Goal: Transaction & Acquisition: Purchase product/service

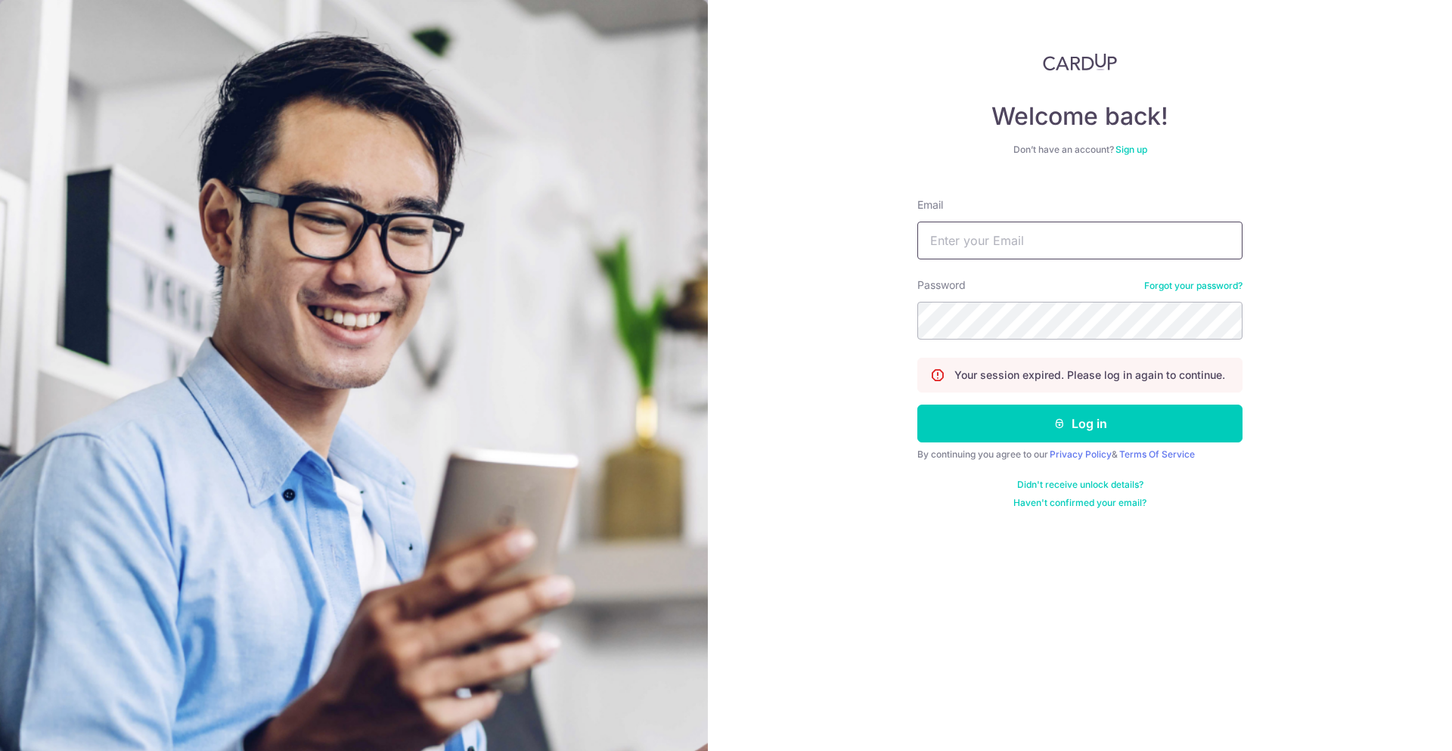
click at [1038, 240] on input "Email" at bounding box center [1079, 241] width 325 height 38
click at [1088, 248] on input "low.shernice@gmail.cpm," at bounding box center [1079, 241] width 325 height 38
type input "low.shernice@gmail.com"
click at [917, 405] on button "Log in" at bounding box center [1079, 424] width 325 height 38
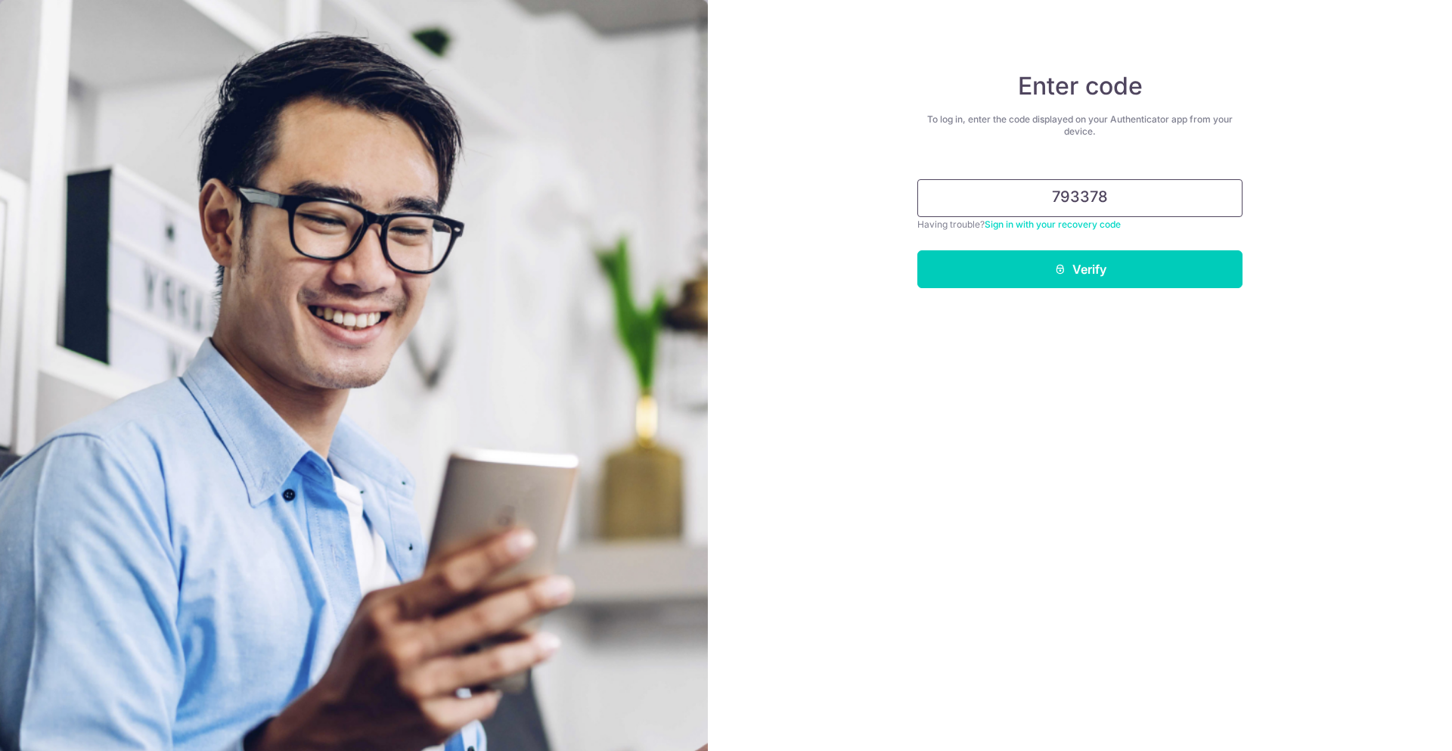
click at [1066, 198] on input "793378" at bounding box center [1079, 198] width 325 height 38
type input "703378"
click at [1167, 297] on div "Enter code To log in, enter the code displayed on your Authenticator app from y…" at bounding box center [1080, 375] width 744 height 751
click at [1156, 275] on button "Verify" at bounding box center [1079, 269] width 325 height 38
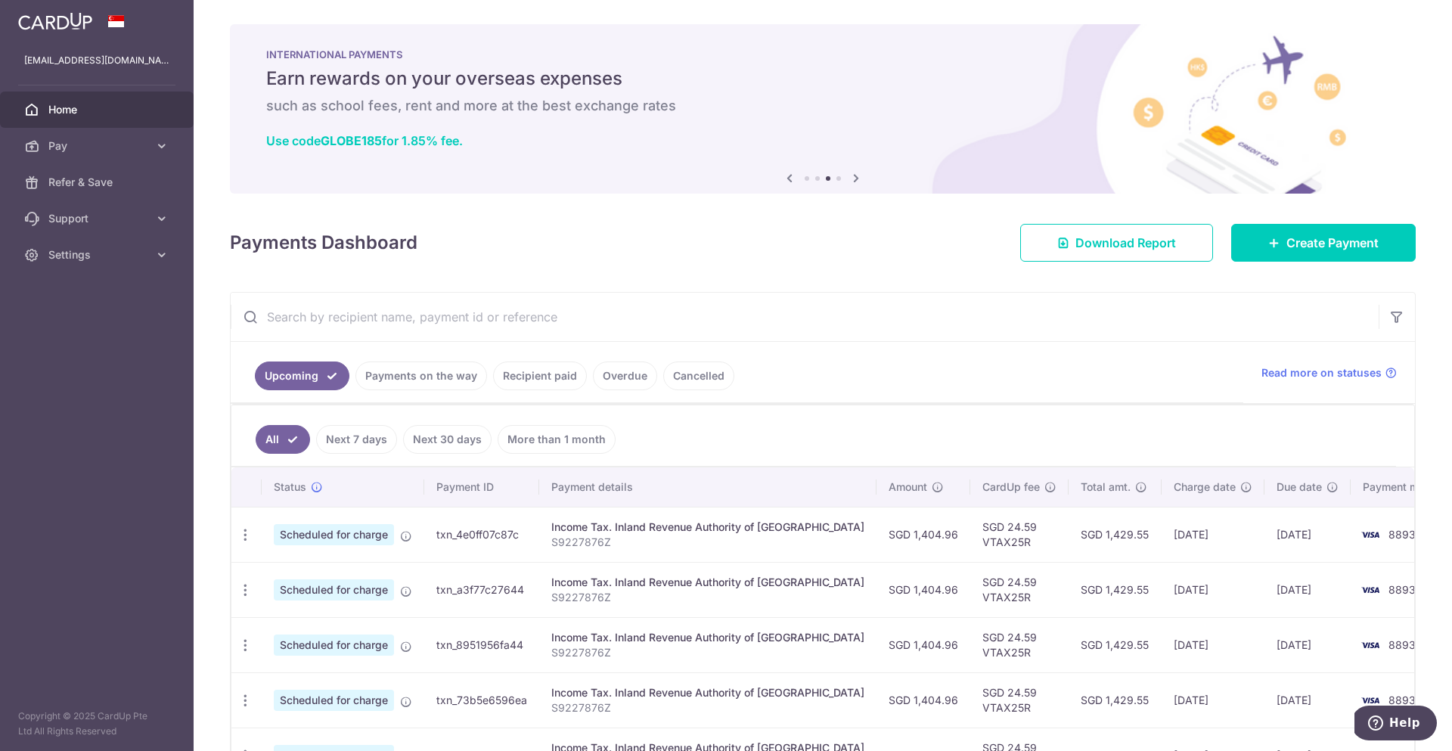
click at [513, 376] on link "Recipient paid" at bounding box center [540, 375] width 94 height 29
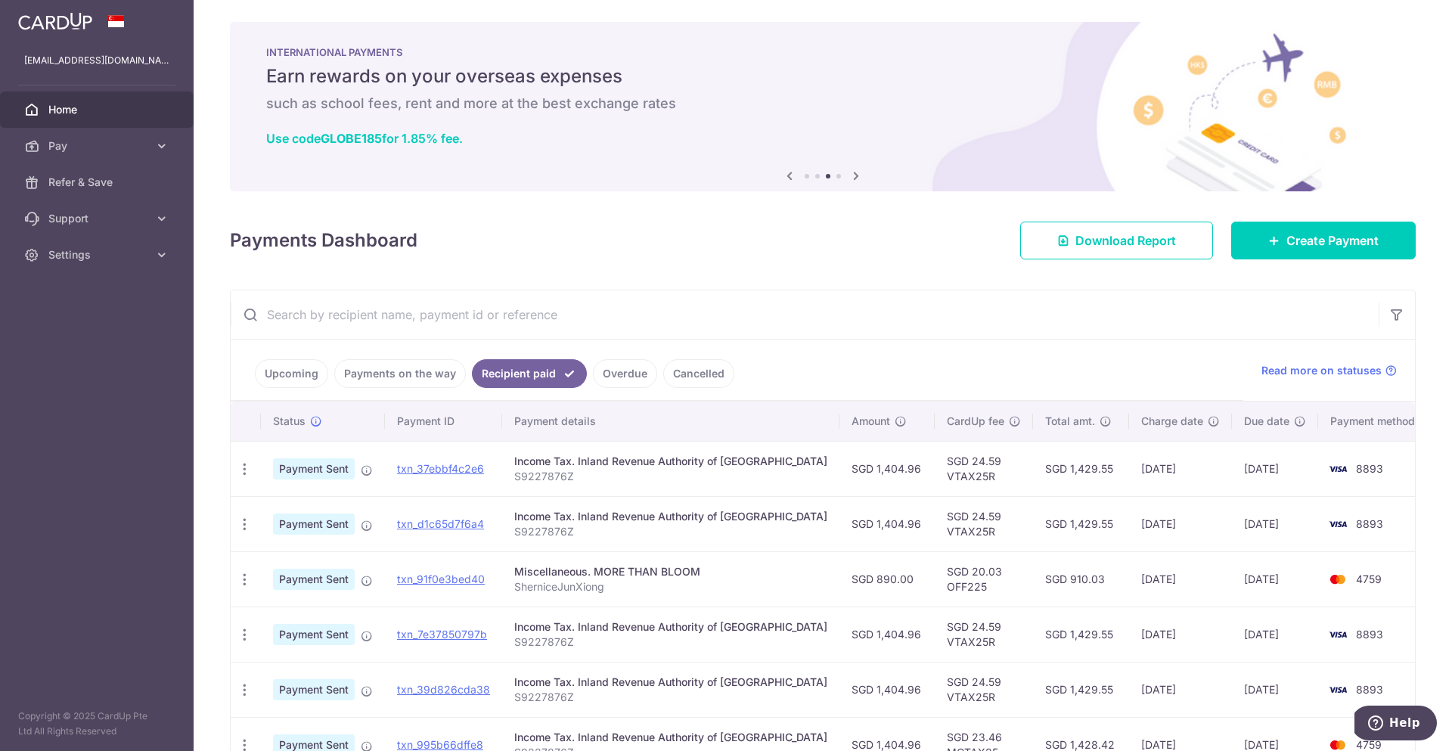
scroll to position [3, 0]
click at [396, 368] on link "Payments on the way" at bounding box center [400, 372] width 132 height 29
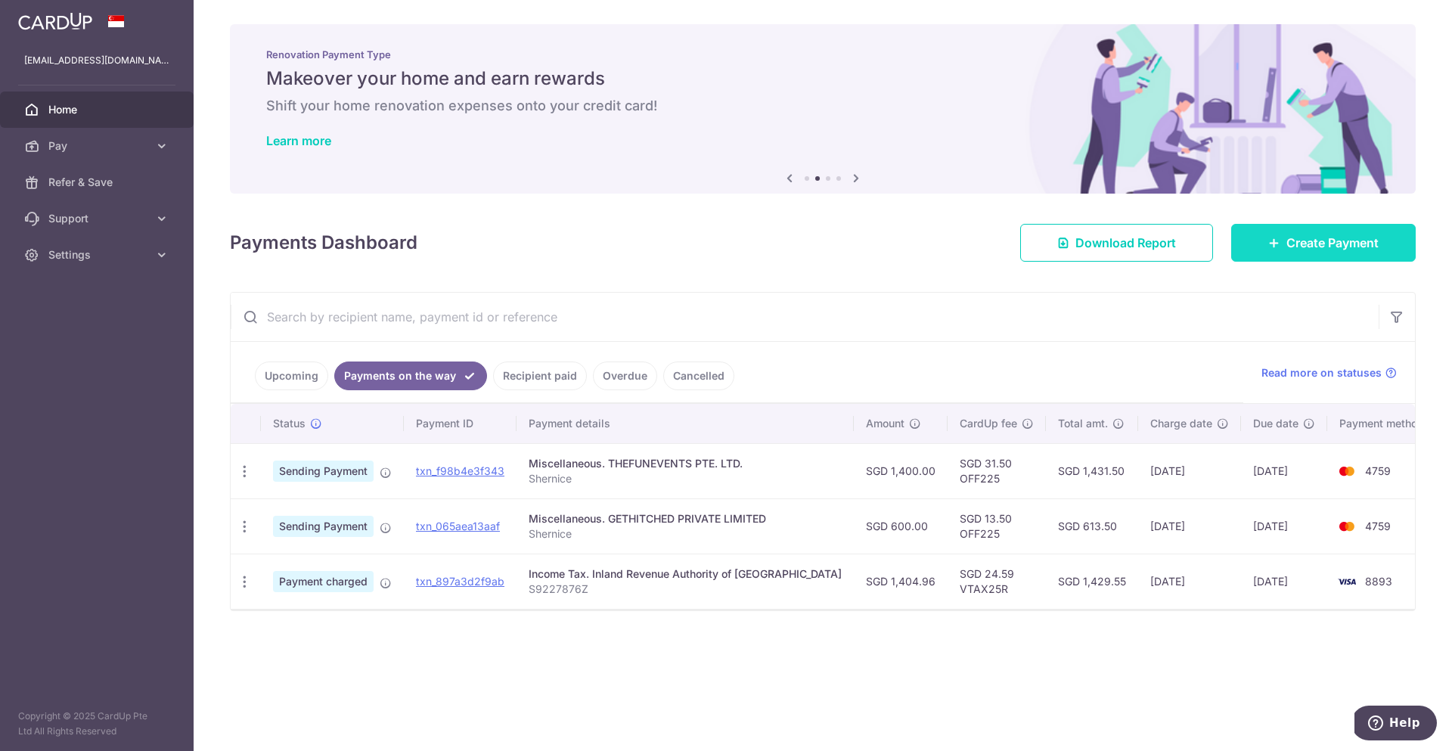
click at [1335, 241] on span "Create Payment" at bounding box center [1332, 243] width 92 height 18
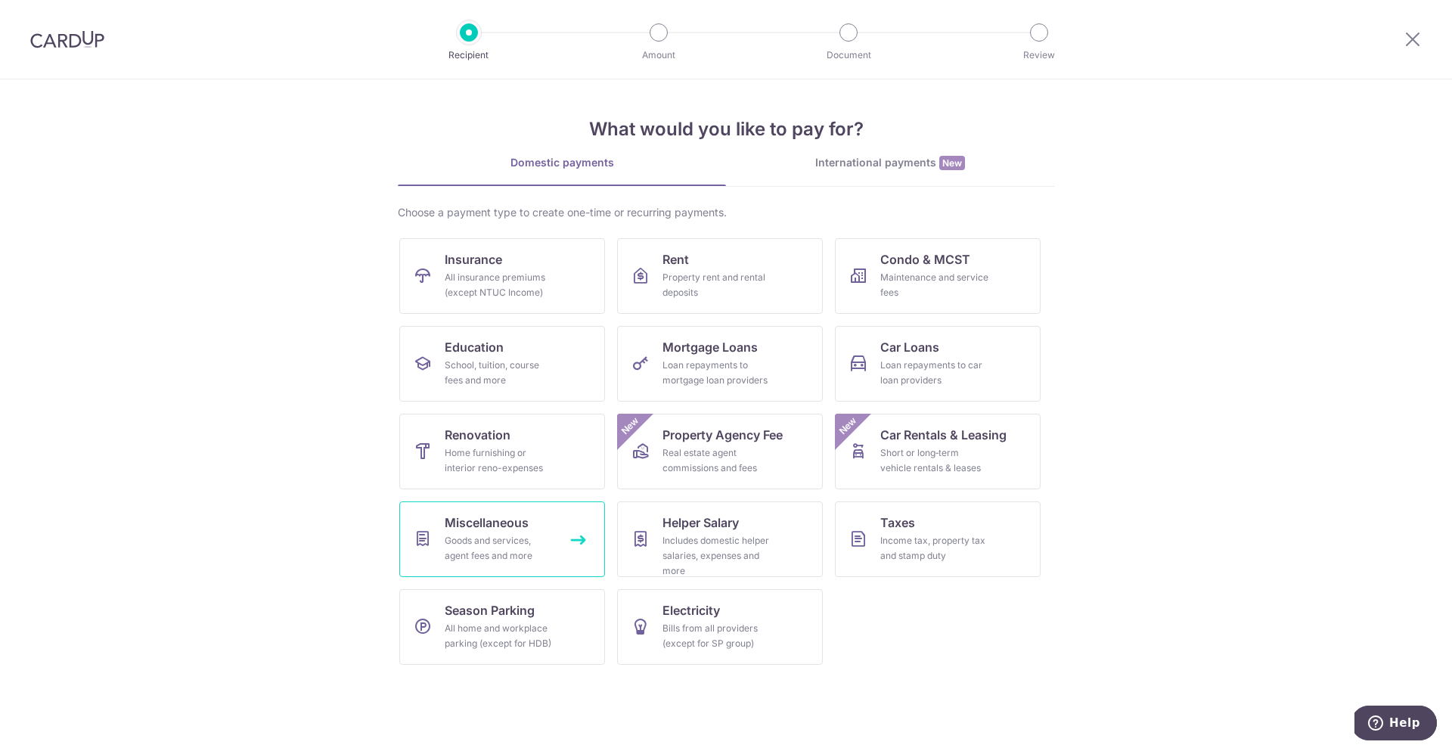
click at [505, 518] on span "Miscellaneous" at bounding box center [487, 522] width 84 height 18
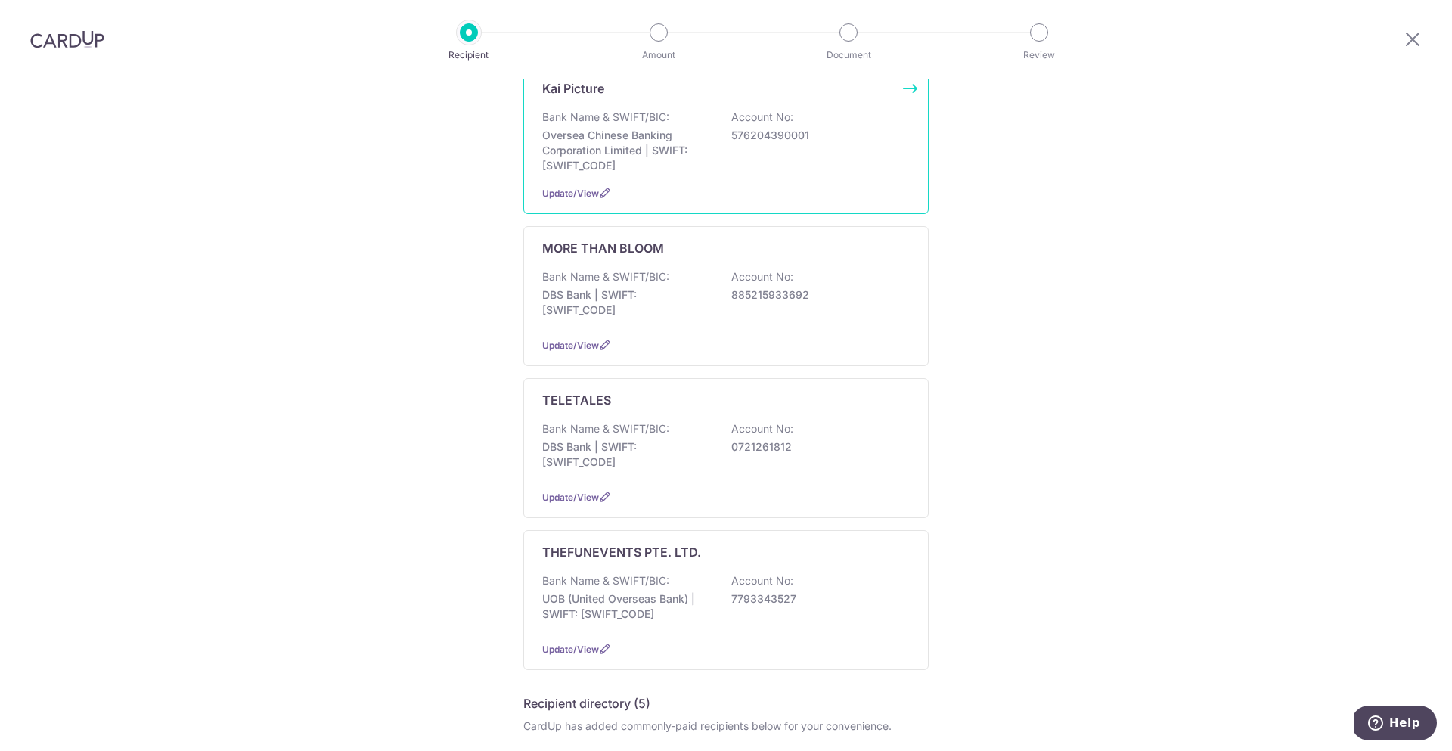
scroll to position [596, 0]
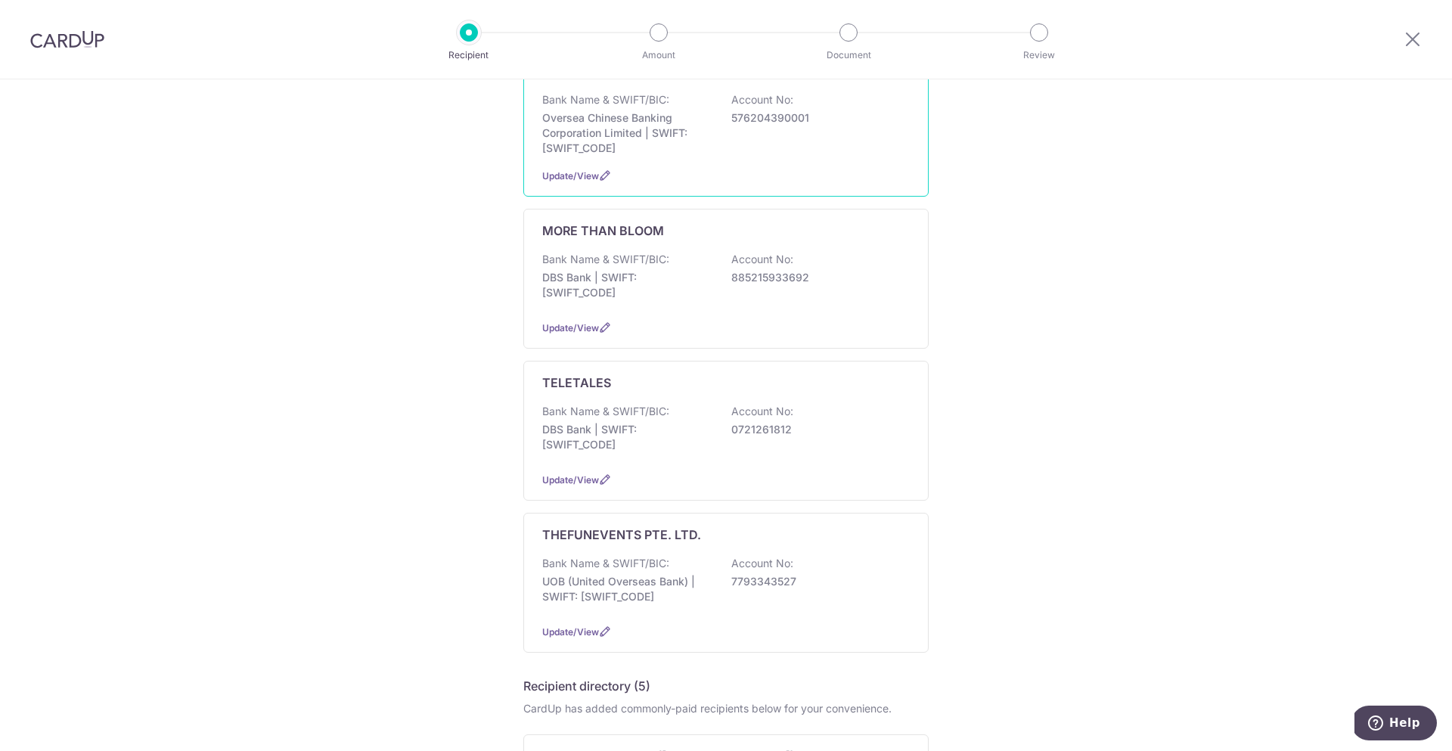
click at [762, 439] on div "Bank Name & SWIFT/BIC: DBS Bank | SWIFT: DBSSSGSGXXX Account No: 0721261812" at bounding box center [726, 432] width 368 height 56
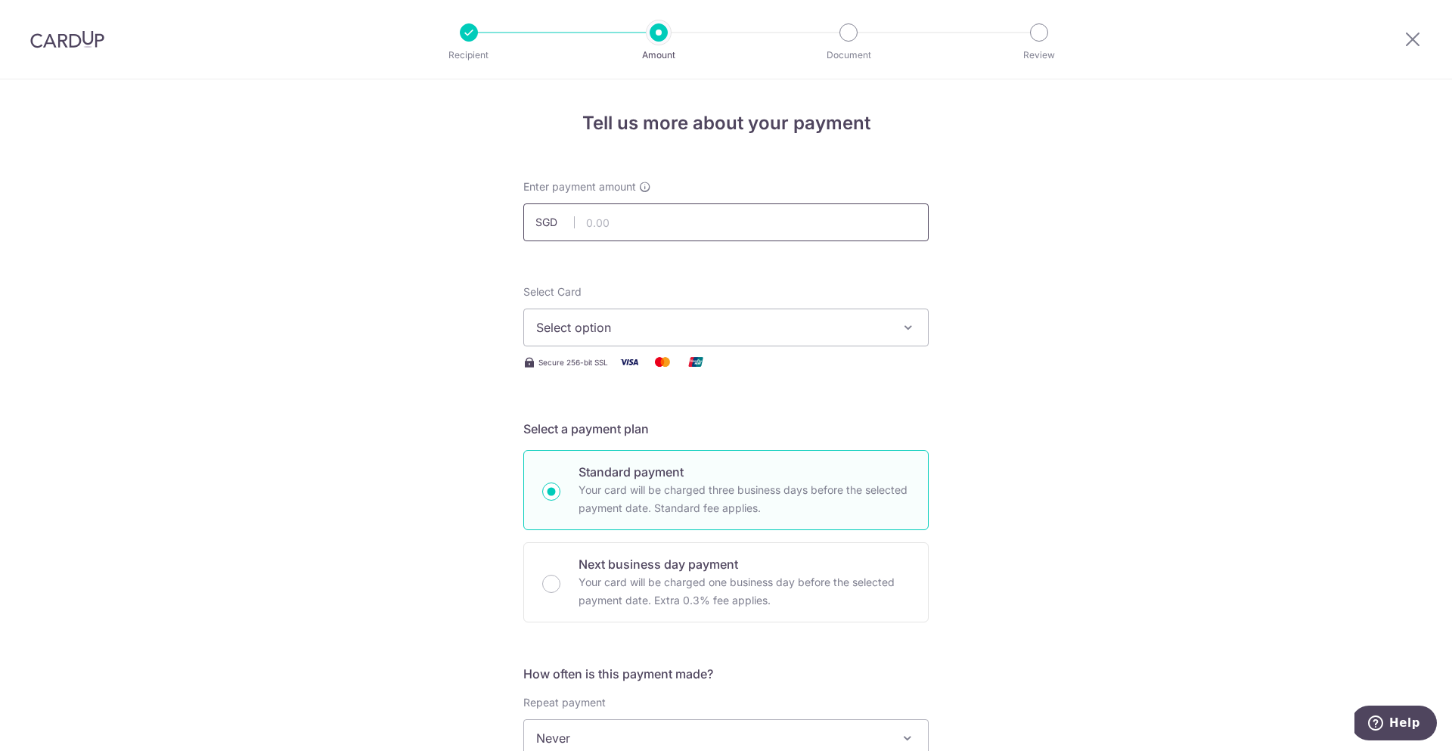
click at [641, 219] on input "text" at bounding box center [725, 222] width 405 height 38
type input "297.50"
click at [736, 320] on span "Select option" at bounding box center [712, 327] width 352 height 18
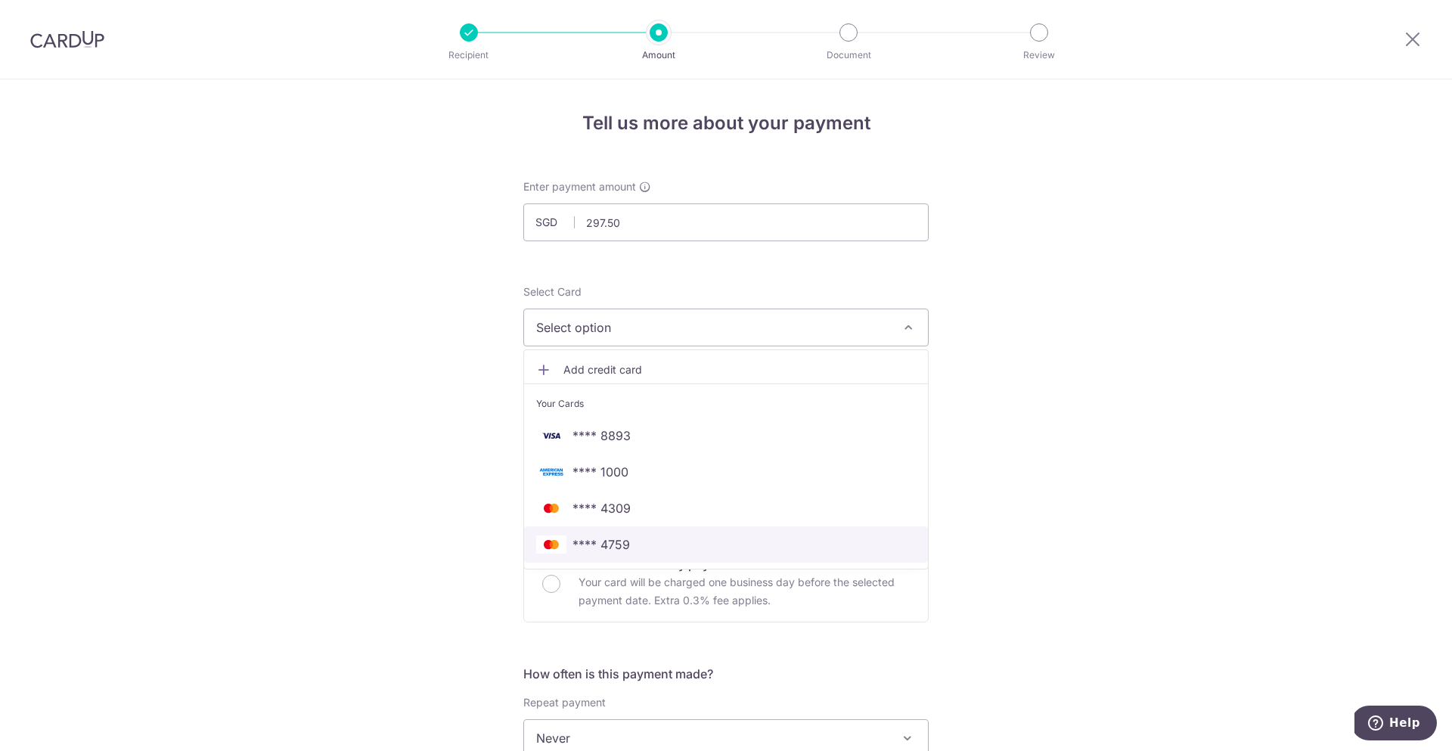
click at [717, 546] on span "**** 4759" at bounding box center [726, 544] width 380 height 18
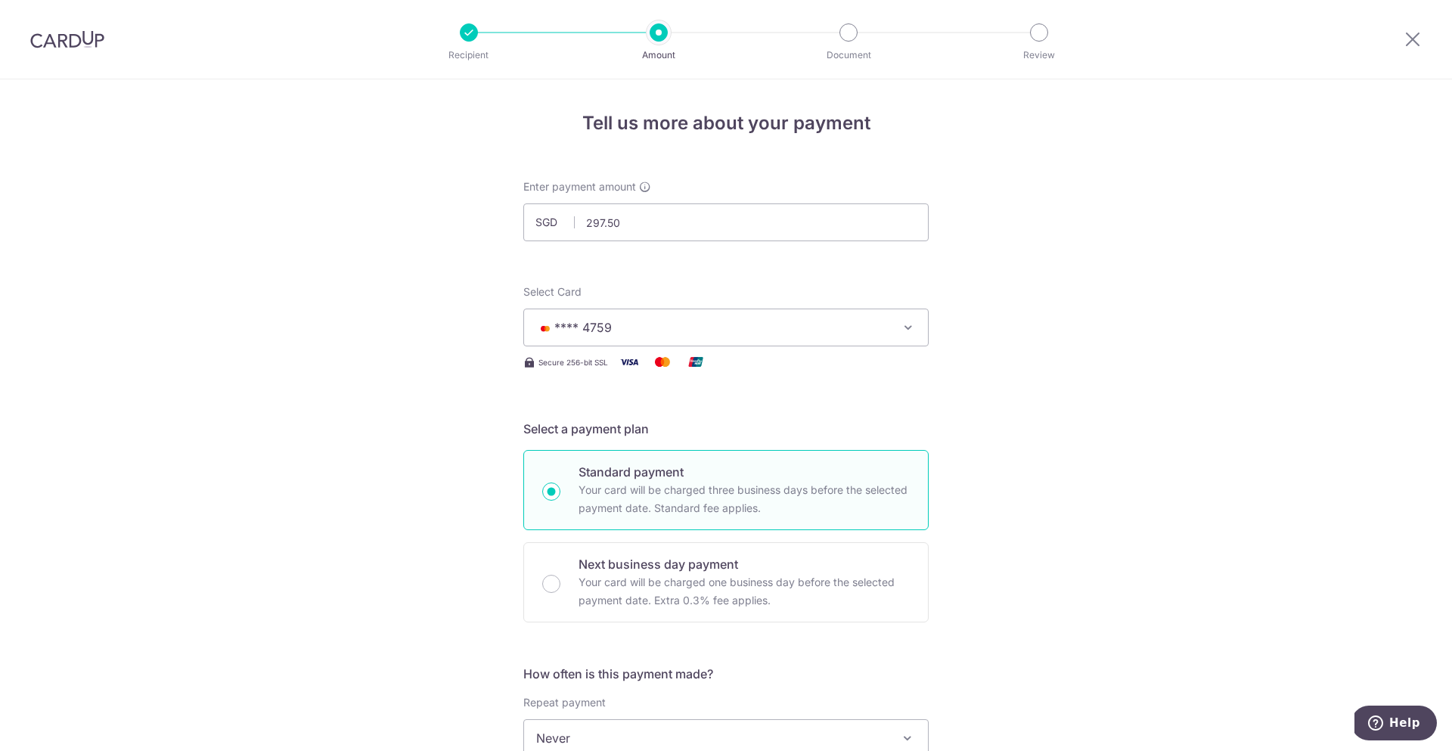
click at [1081, 476] on div "Tell us more about your payment Enter payment amount SGD 297.50 297.50 Select C…" at bounding box center [726, 763] width 1452 height 1368
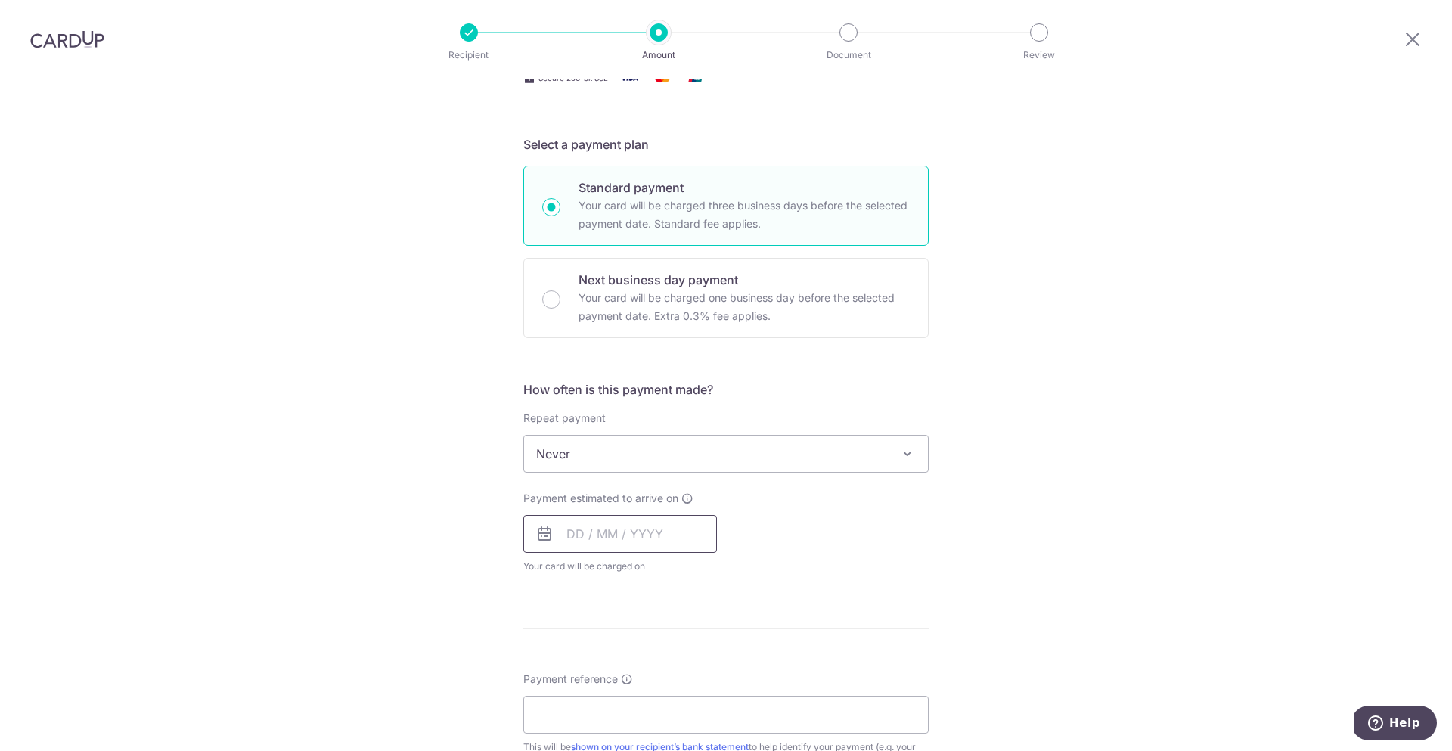
click at [606, 538] on input "text" at bounding box center [620, 534] width 194 height 38
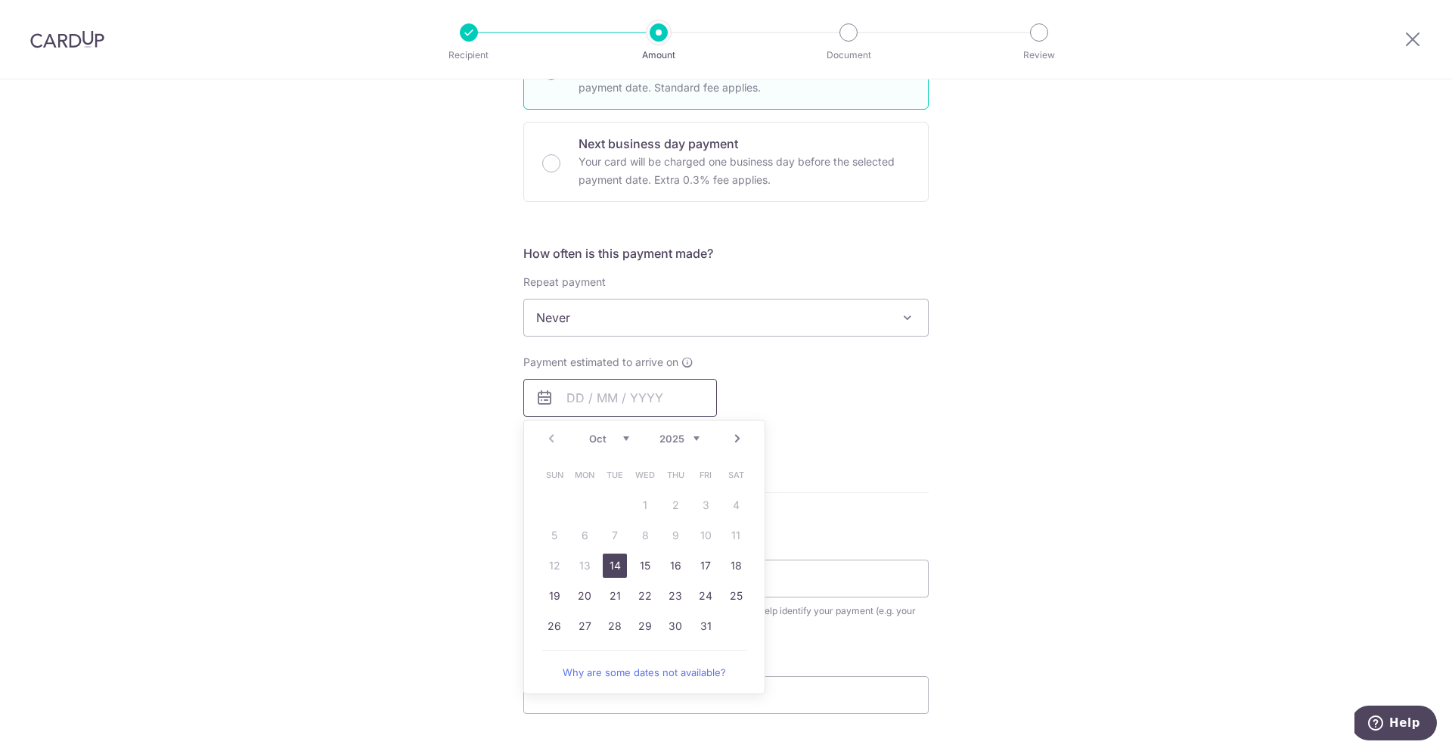
scroll to position [424, 0]
click at [603, 564] on link "14" at bounding box center [615, 562] width 24 height 24
type input "[DATE]"
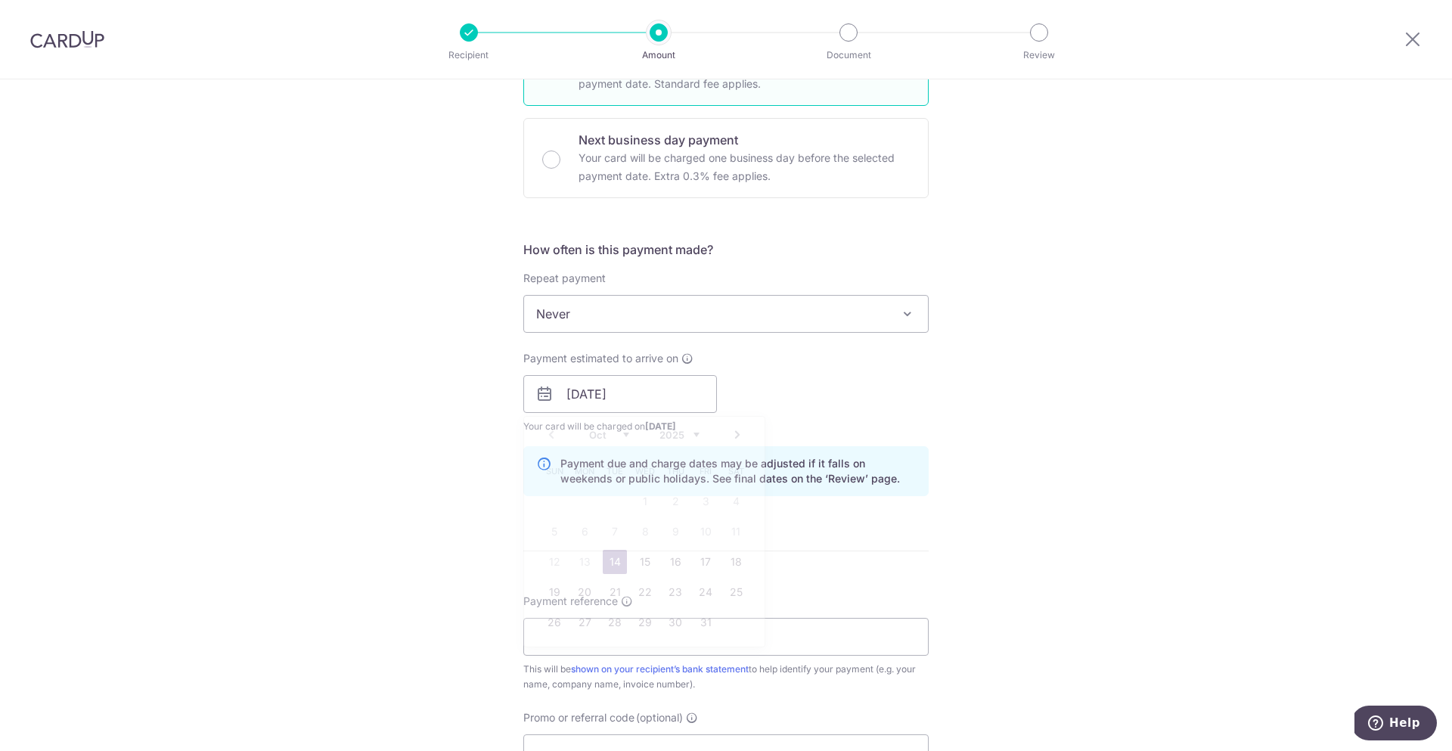
click at [989, 481] on div "Tell us more about your payment Enter payment amount SGD 297.50 297.50 Select C…" at bounding box center [726, 370] width 1452 height 1430
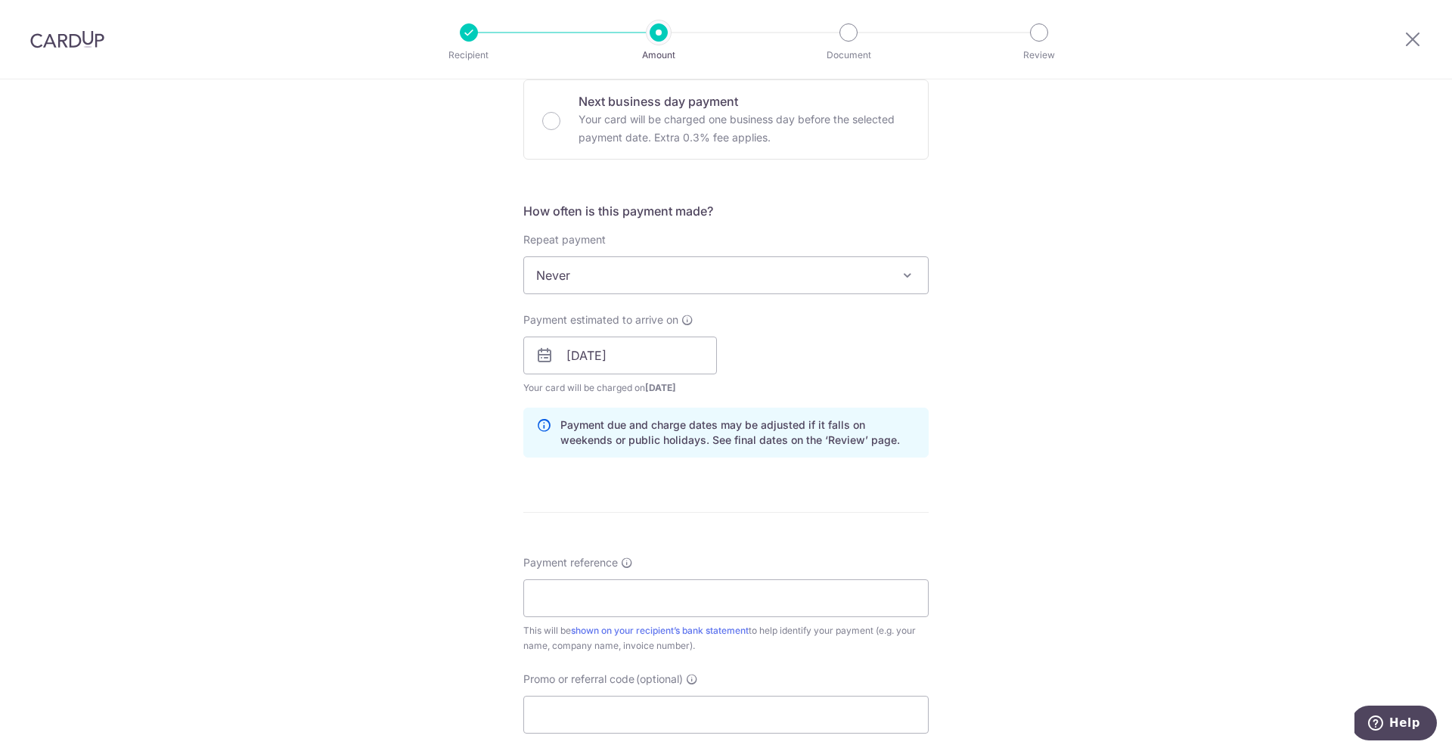
scroll to position [562, 0]
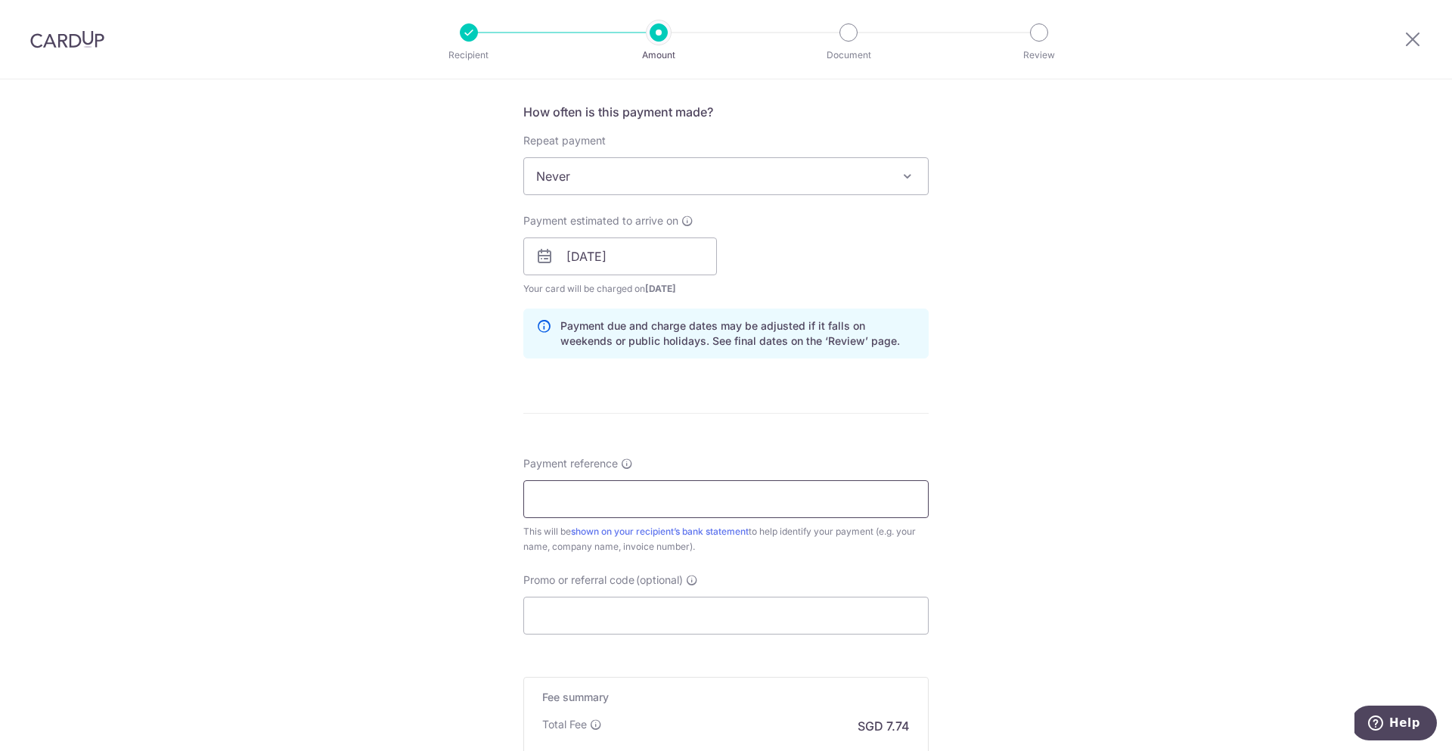
click at [669, 508] on input "Payment reference" at bounding box center [725, 499] width 405 height 38
type input "S"
type input "SHERNICELOW"
click at [873, 628] on input "Promo or referral code (optional)" at bounding box center [725, 616] width 405 height 38
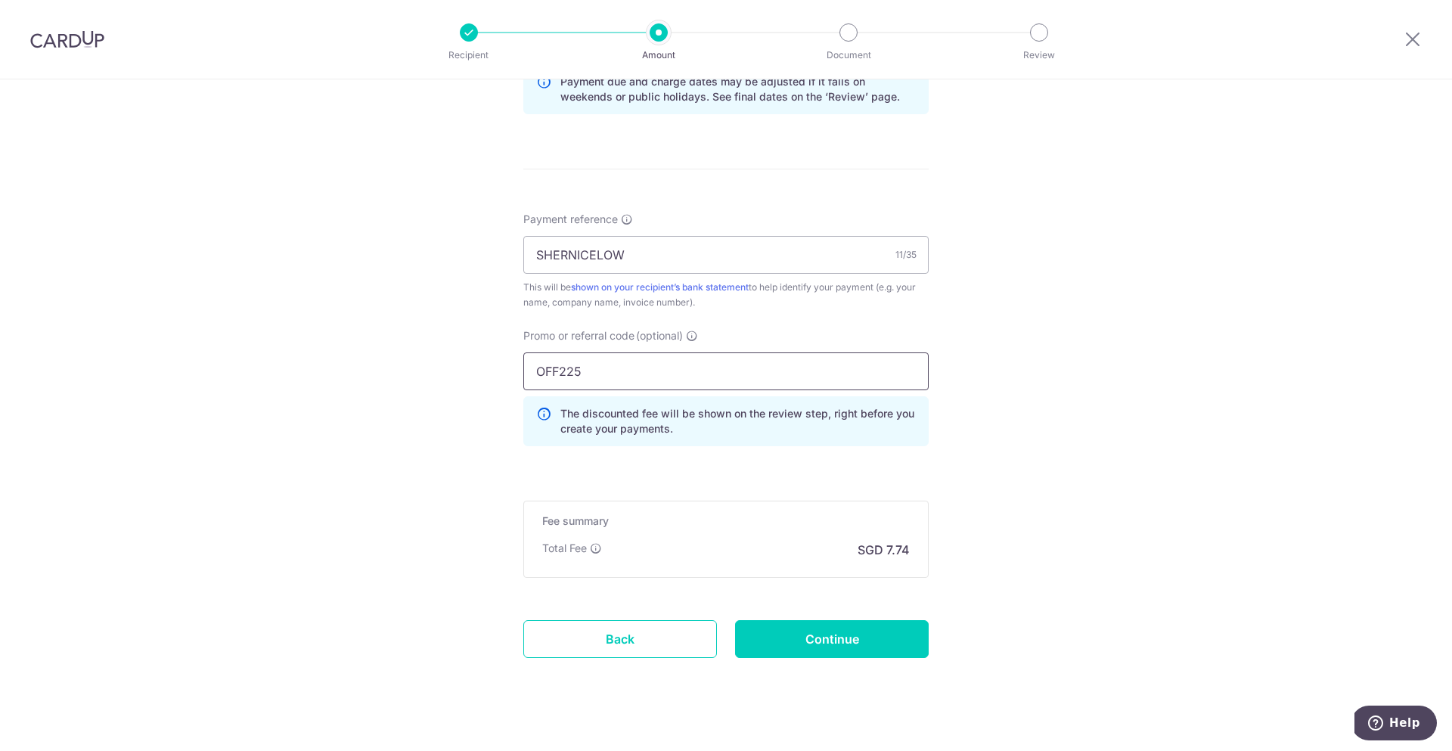
scroll to position [827, 0]
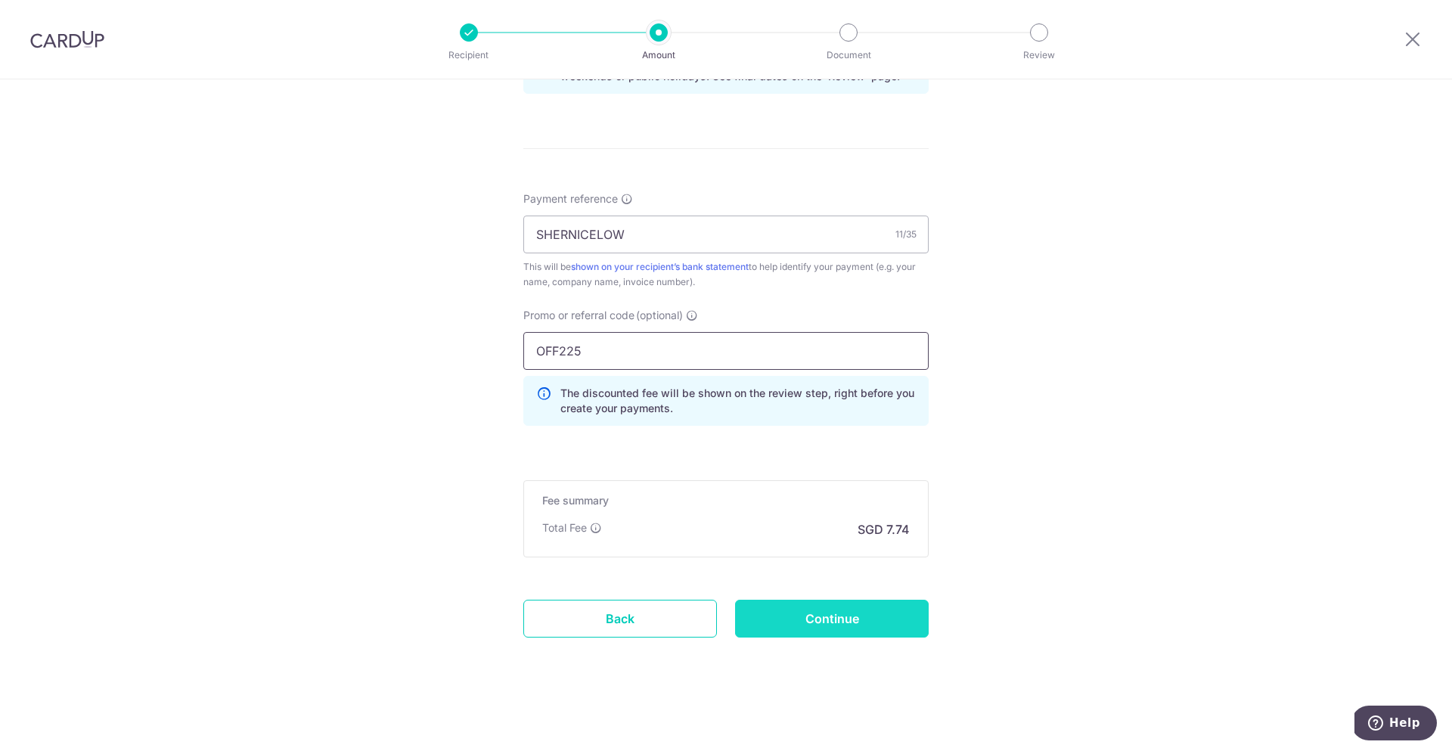
type input "OFF225"
click at [853, 619] on input "Continue" at bounding box center [832, 619] width 194 height 38
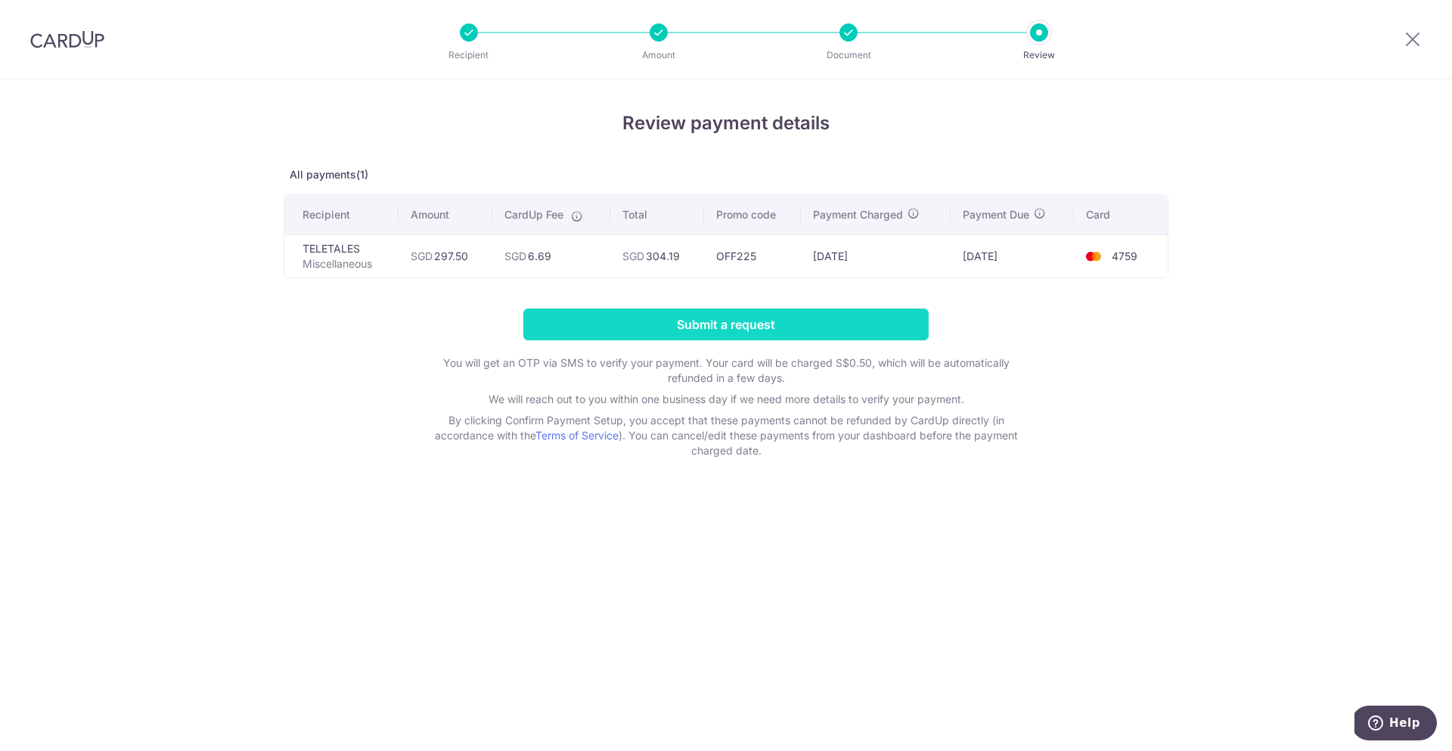
click at [746, 330] on input "Submit a request" at bounding box center [725, 325] width 405 height 32
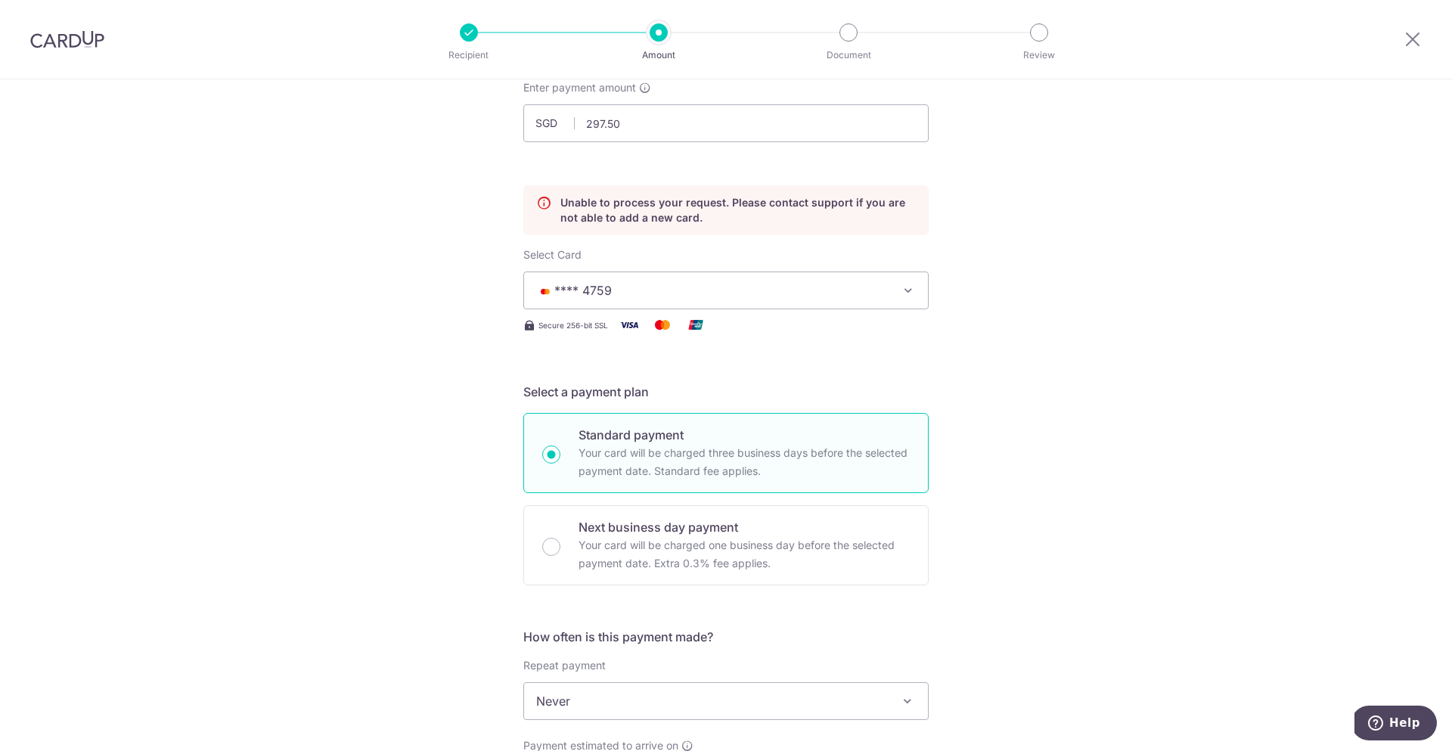
scroll to position [49, 0]
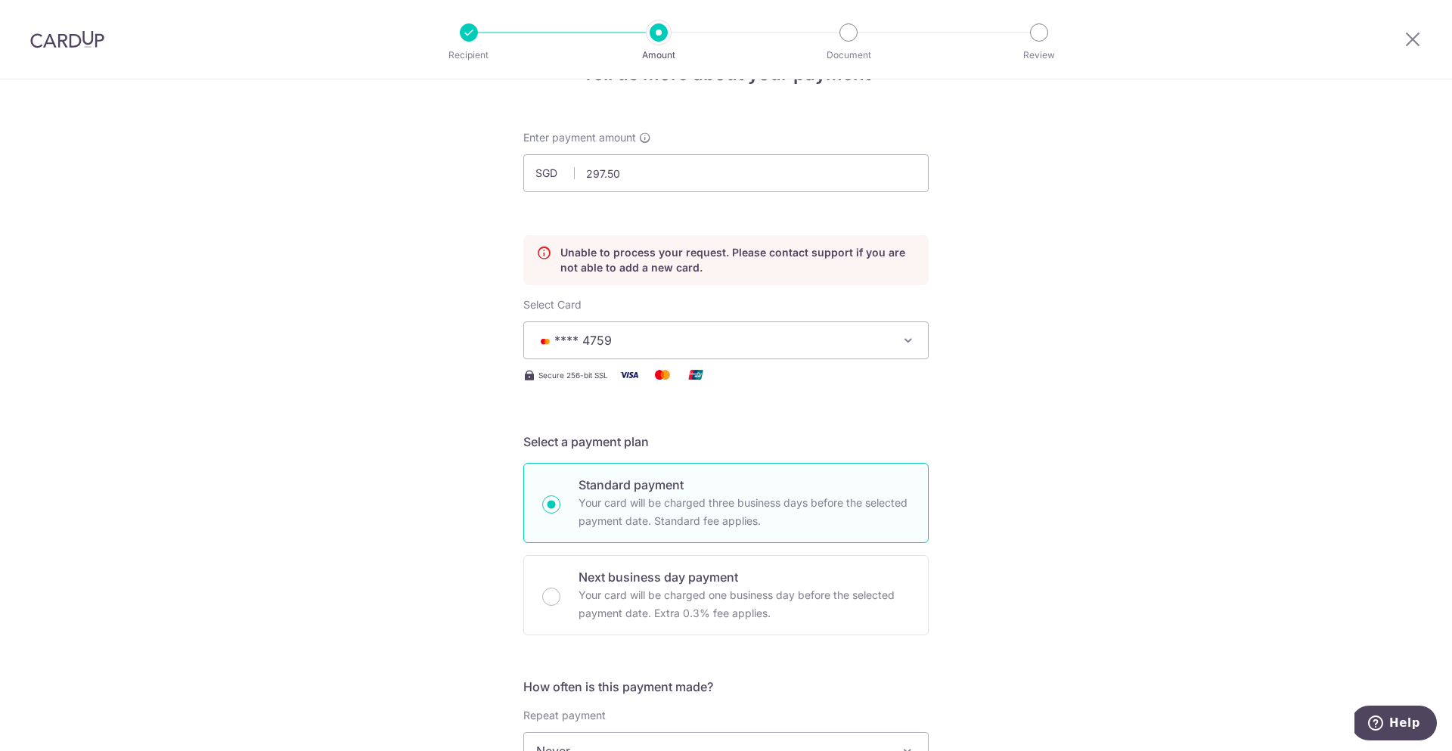
click at [711, 341] on span "**** 4759" at bounding box center [712, 340] width 352 height 18
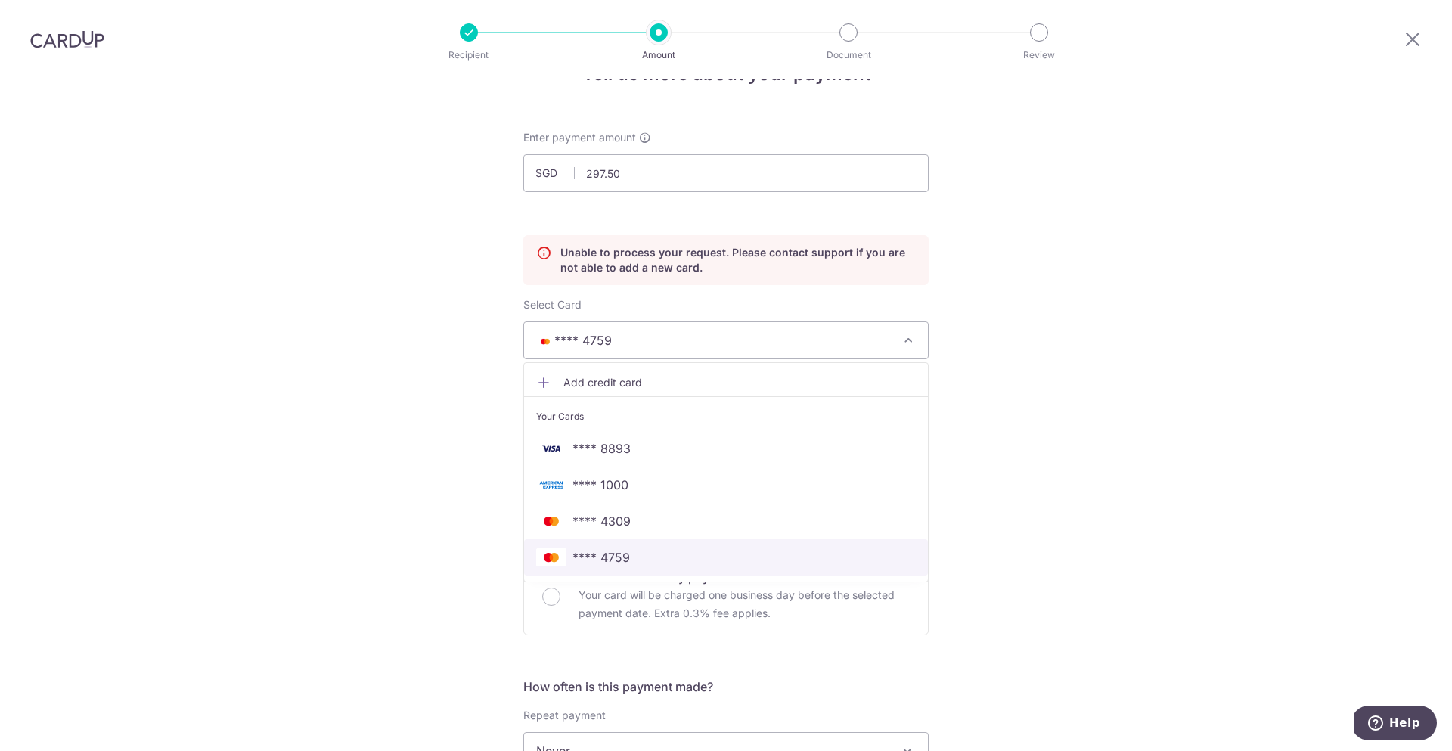
click at [808, 552] on span "**** 4759" at bounding box center [726, 557] width 380 height 18
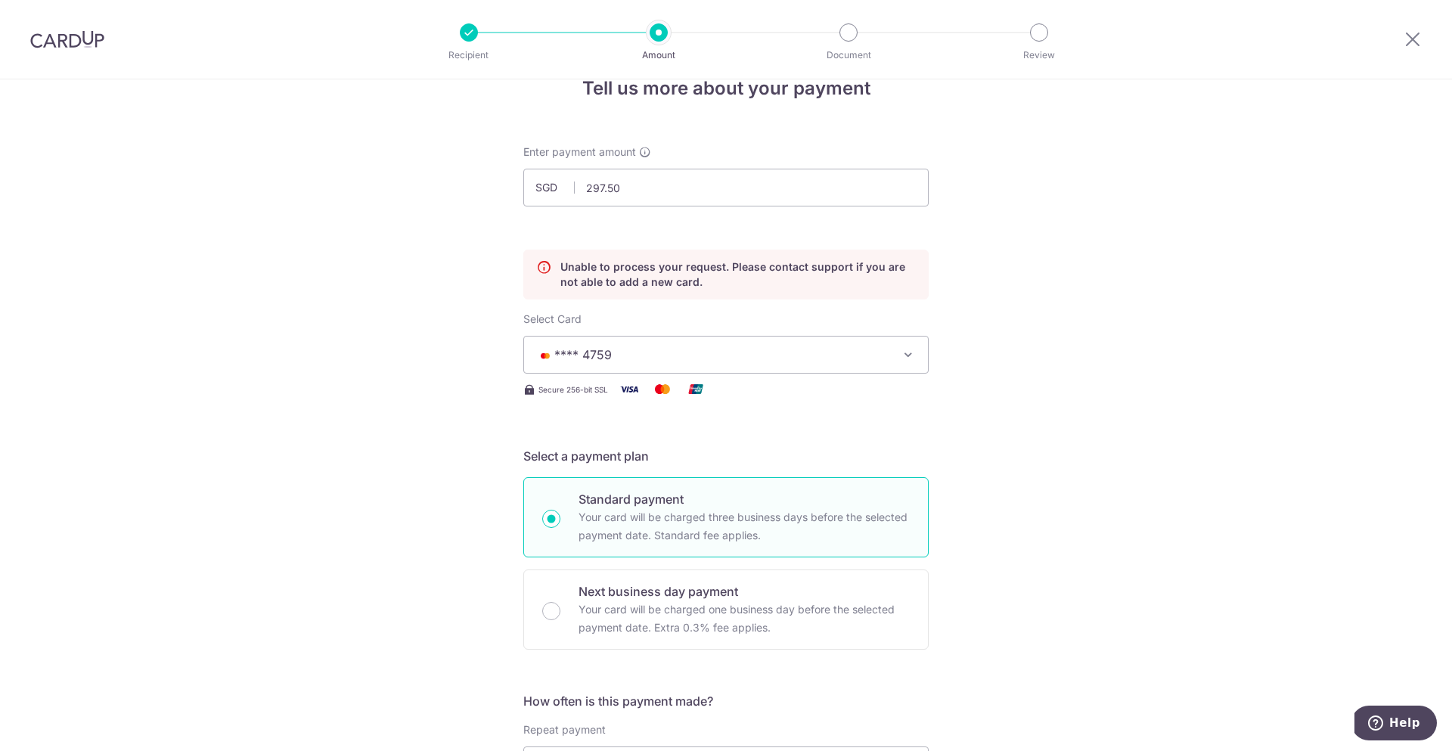
scroll to position [21, 0]
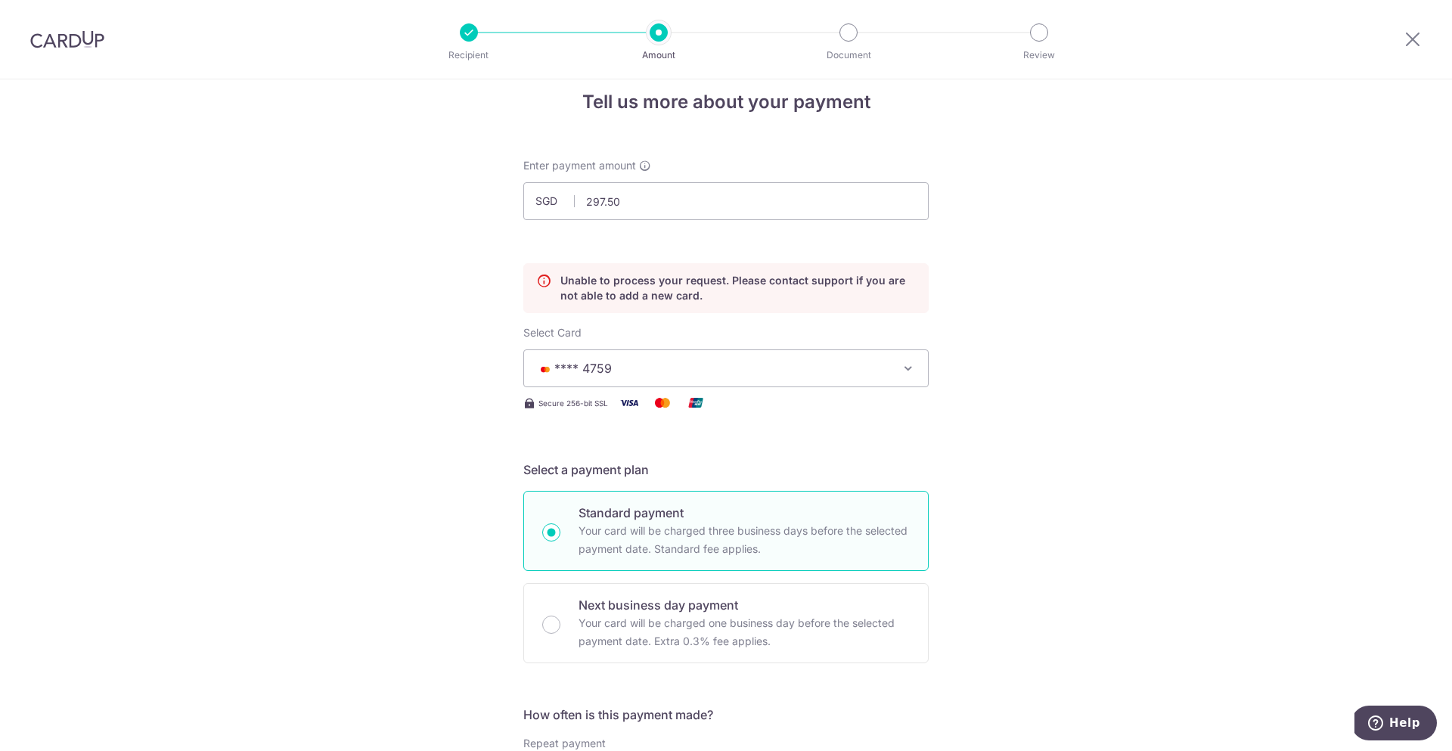
click at [756, 353] on button "**** 4759" at bounding box center [725, 368] width 405 height 38
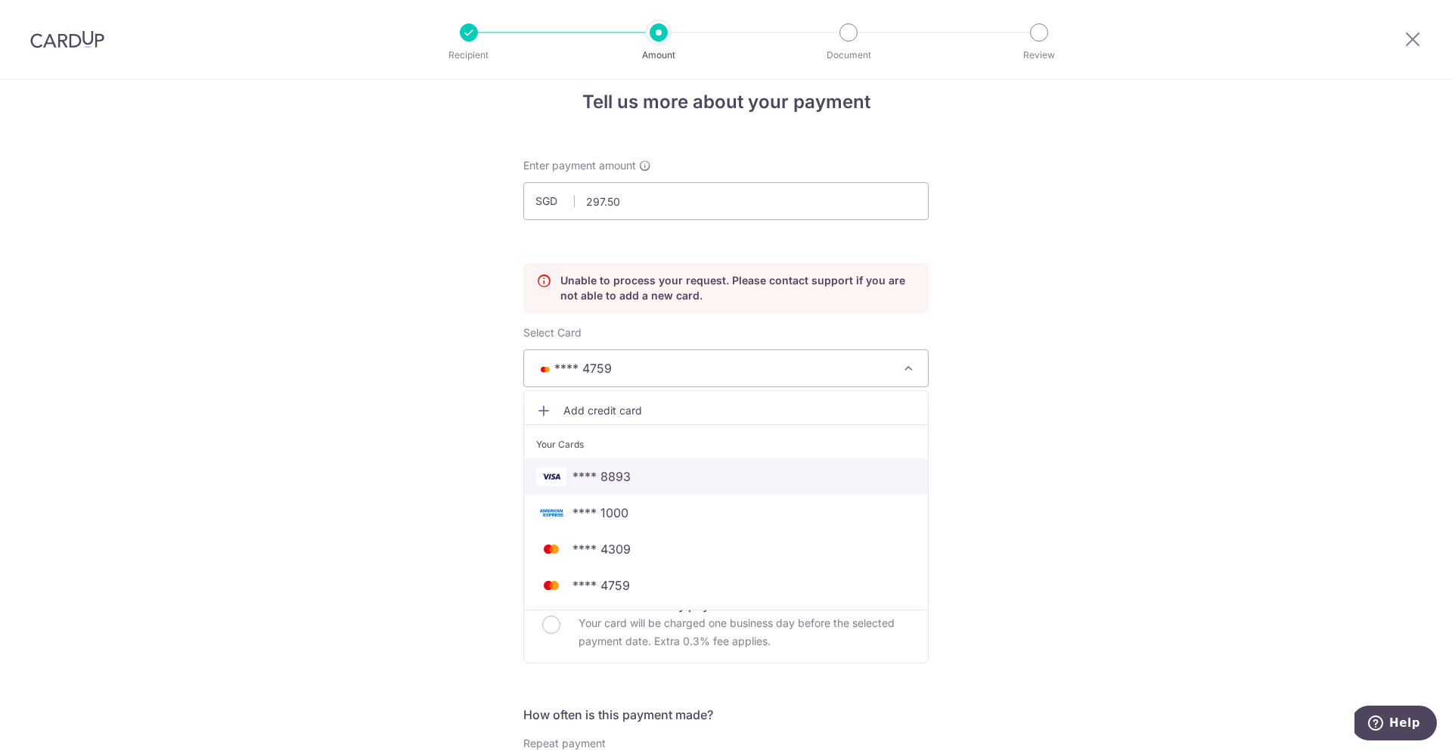
click at [774, 477] on span "**** 8893" at bounding box center [726, 476] width 380 height 18
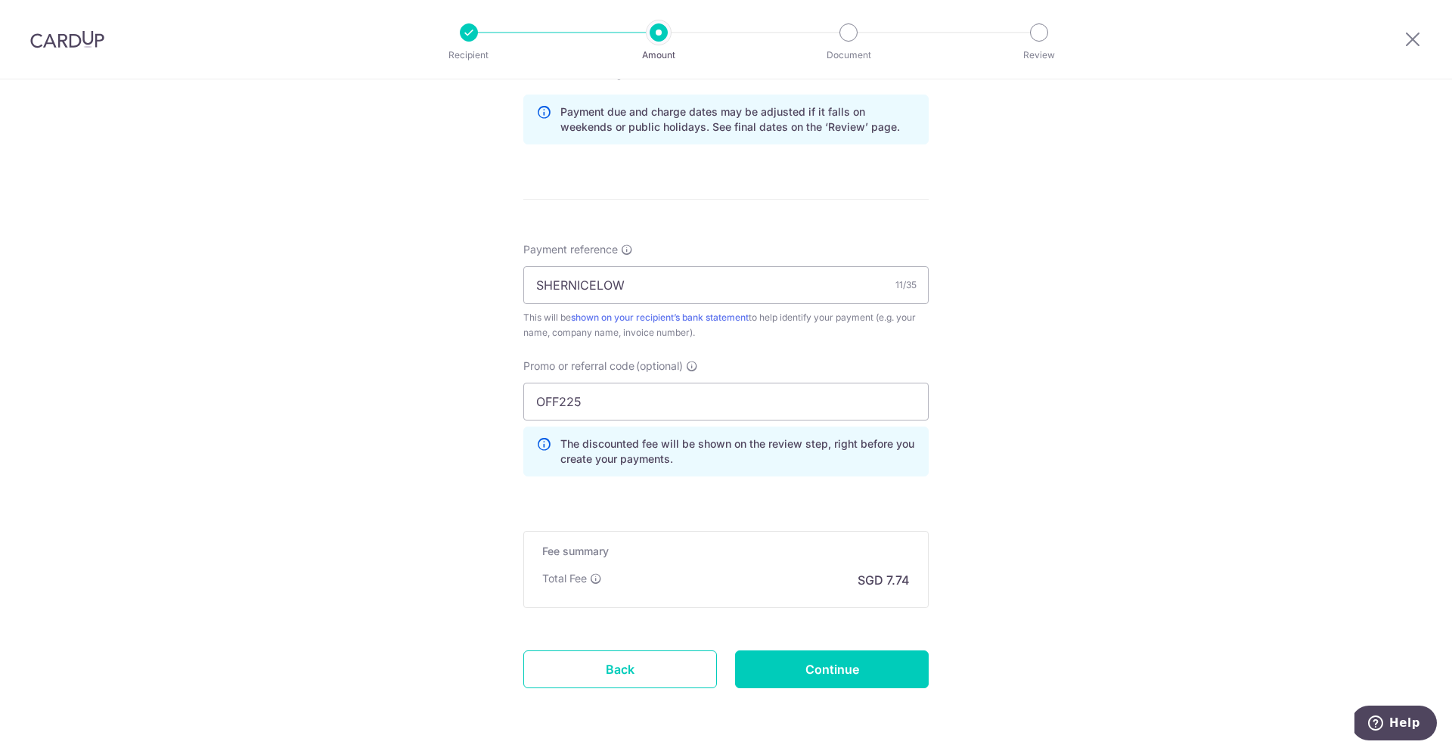
scroll to position [889, 0]
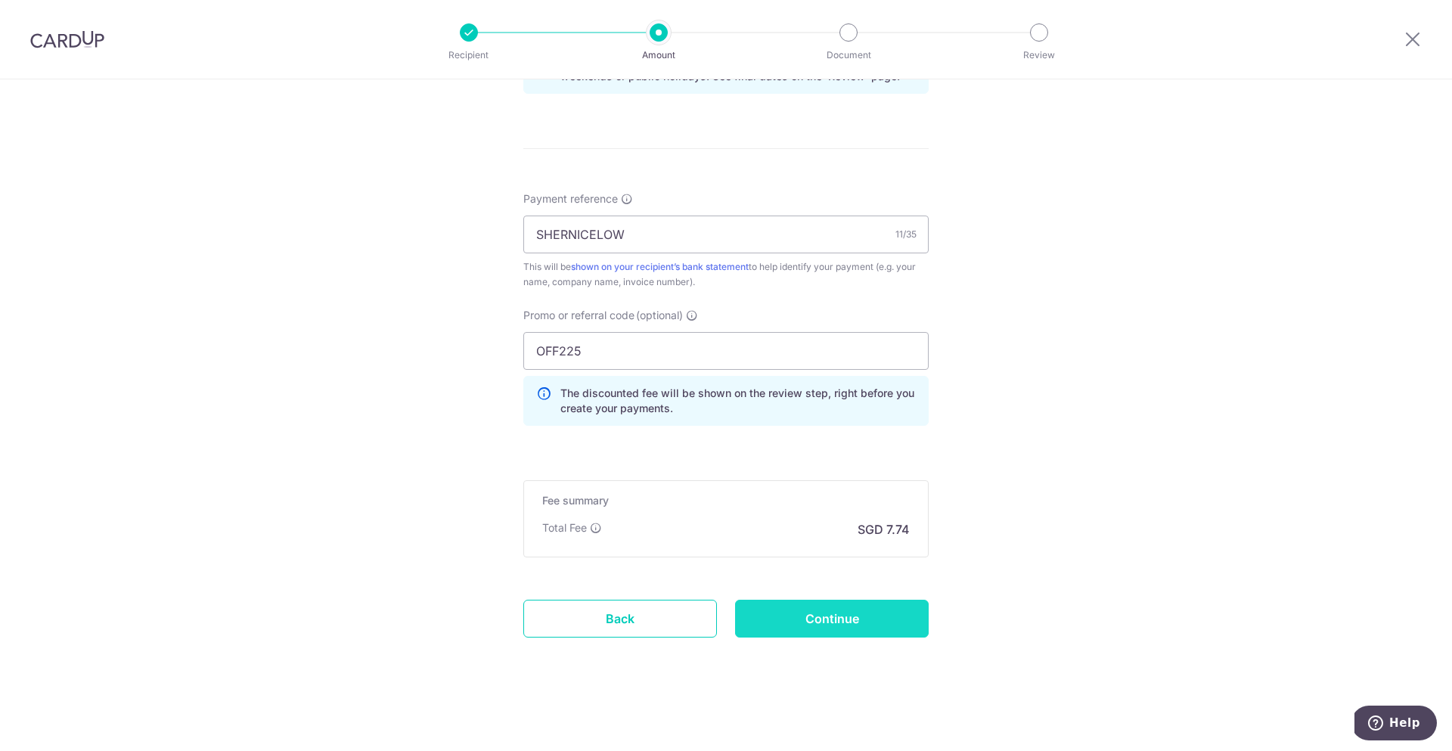
click at [822, 609] on input "Continue" at bounding box center [832, 619] width 194 height 38
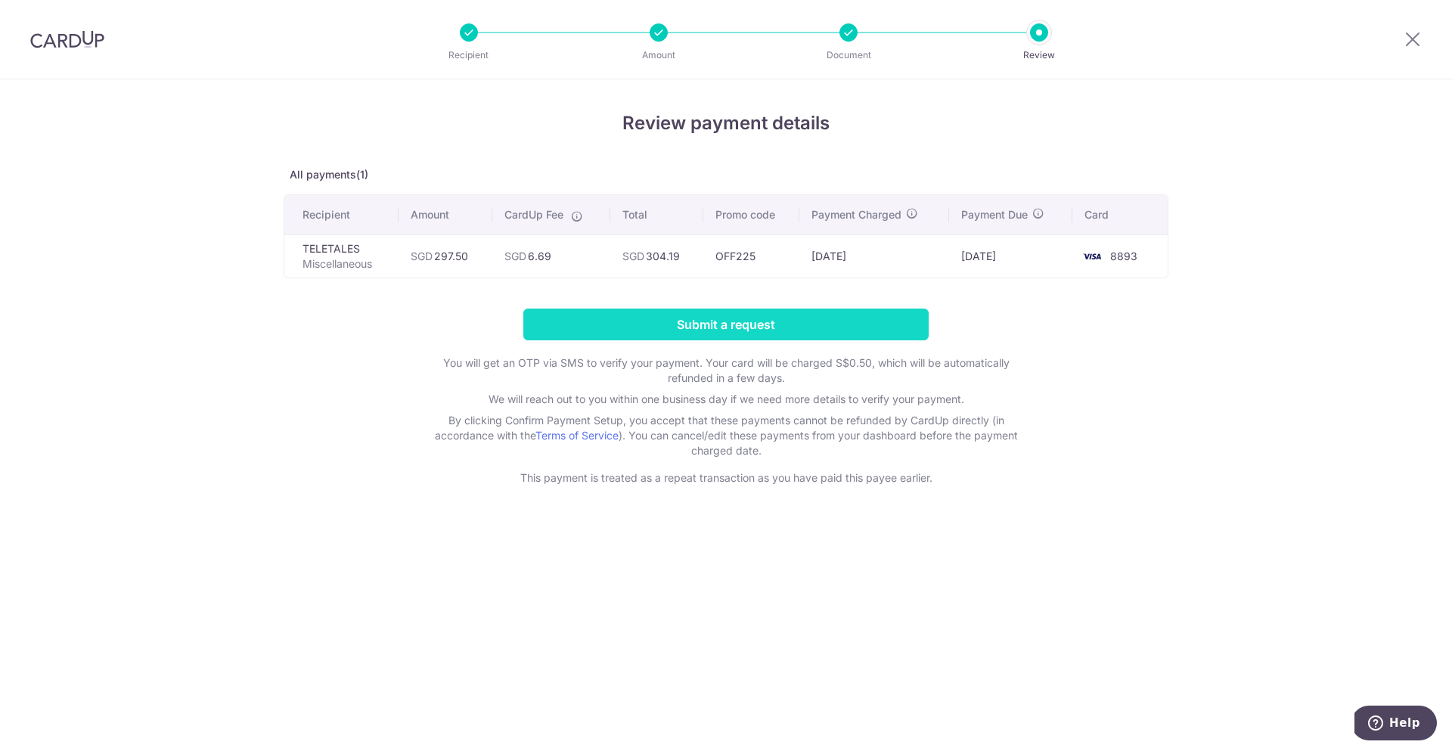
click at [663, 322] on input "Submit a request" at bounding box center [725, 325] width 405 height 32
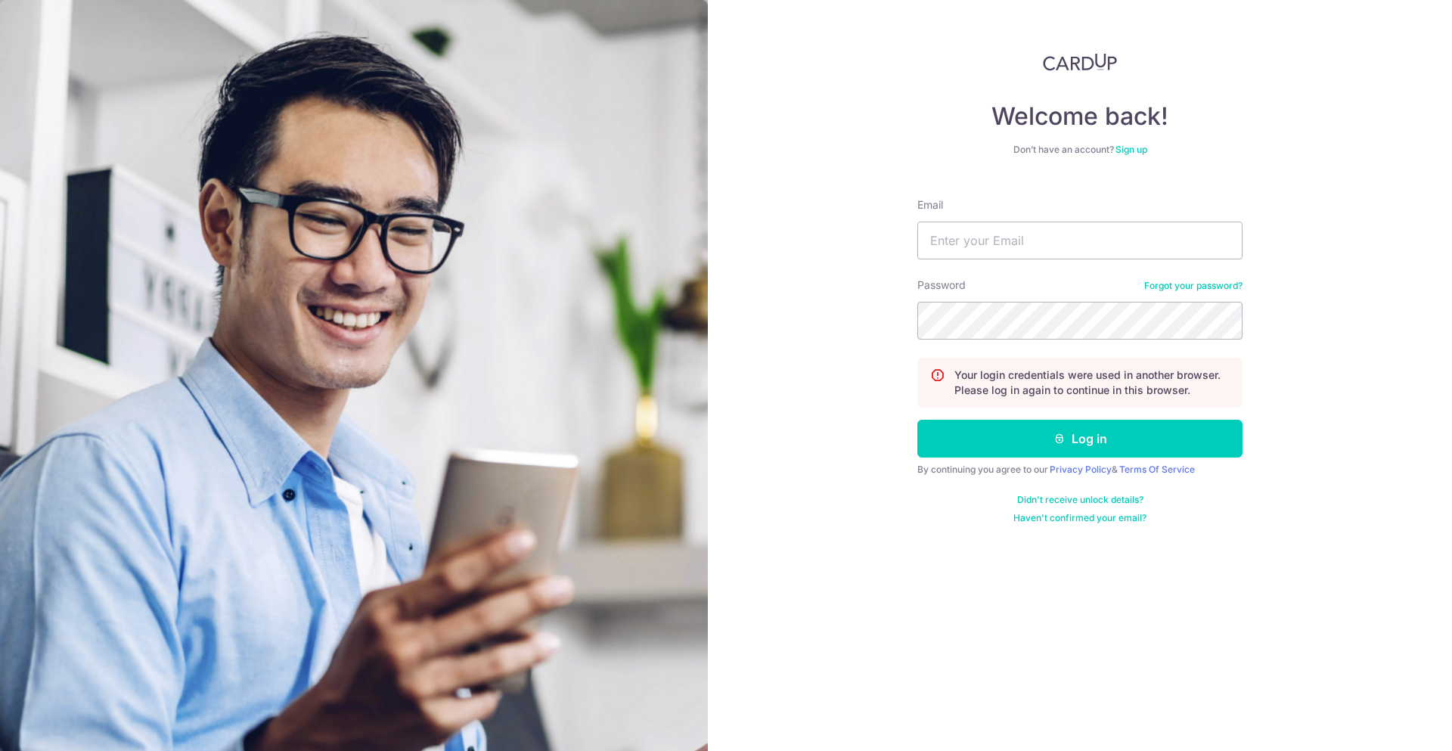
click at [977, 211] on div "Email" at bounding box center [1079, 228] width 325 height 62
click at [979, 231] on input "Email" at bounding box center [1079, 241] width 325 height 38
type input "[EMAIL_ADDRESS][DOMAIN_NAME]"
click at [917, 420] on button "Log in" at bounding box center [1079, 439] width 325 height 38
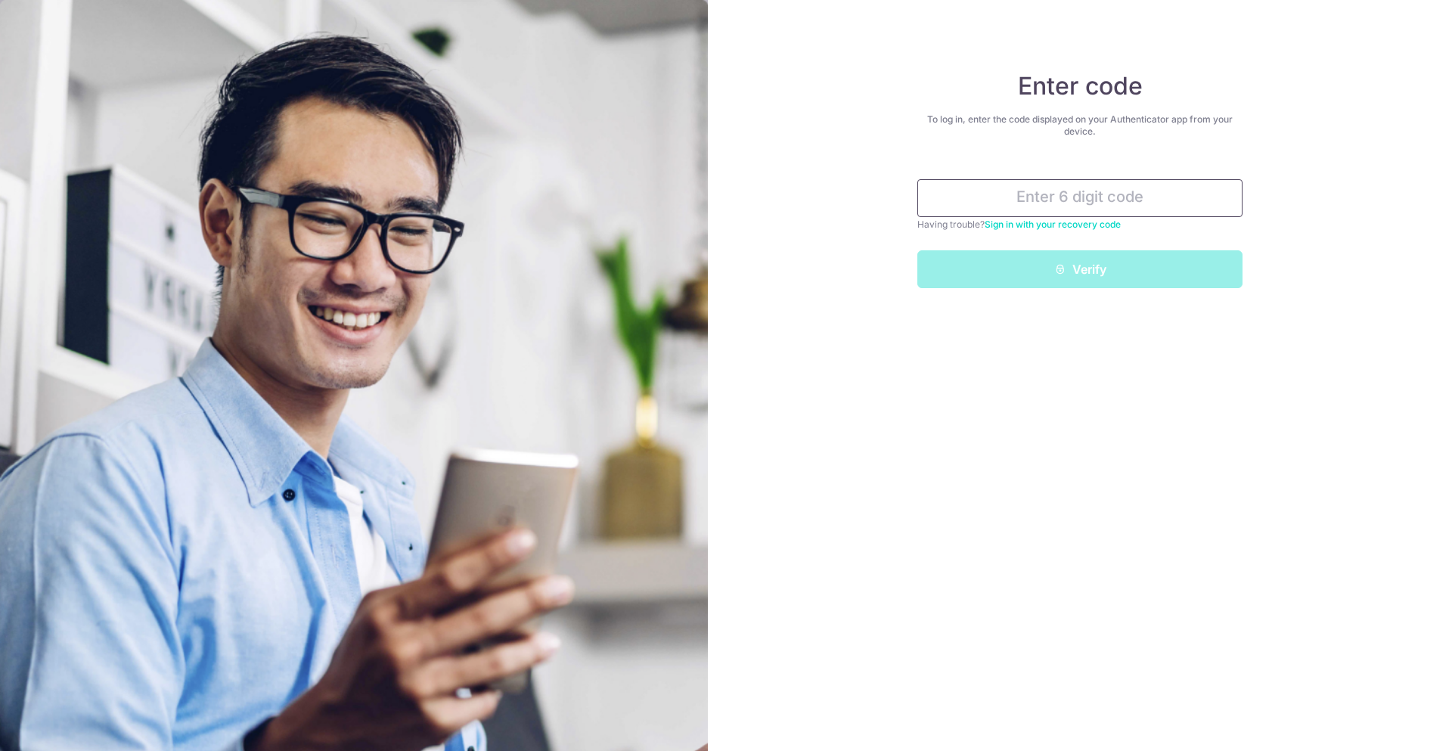
click at [1041, 200] on input "text" at bounding box center [1079, 198] width 325 height 38
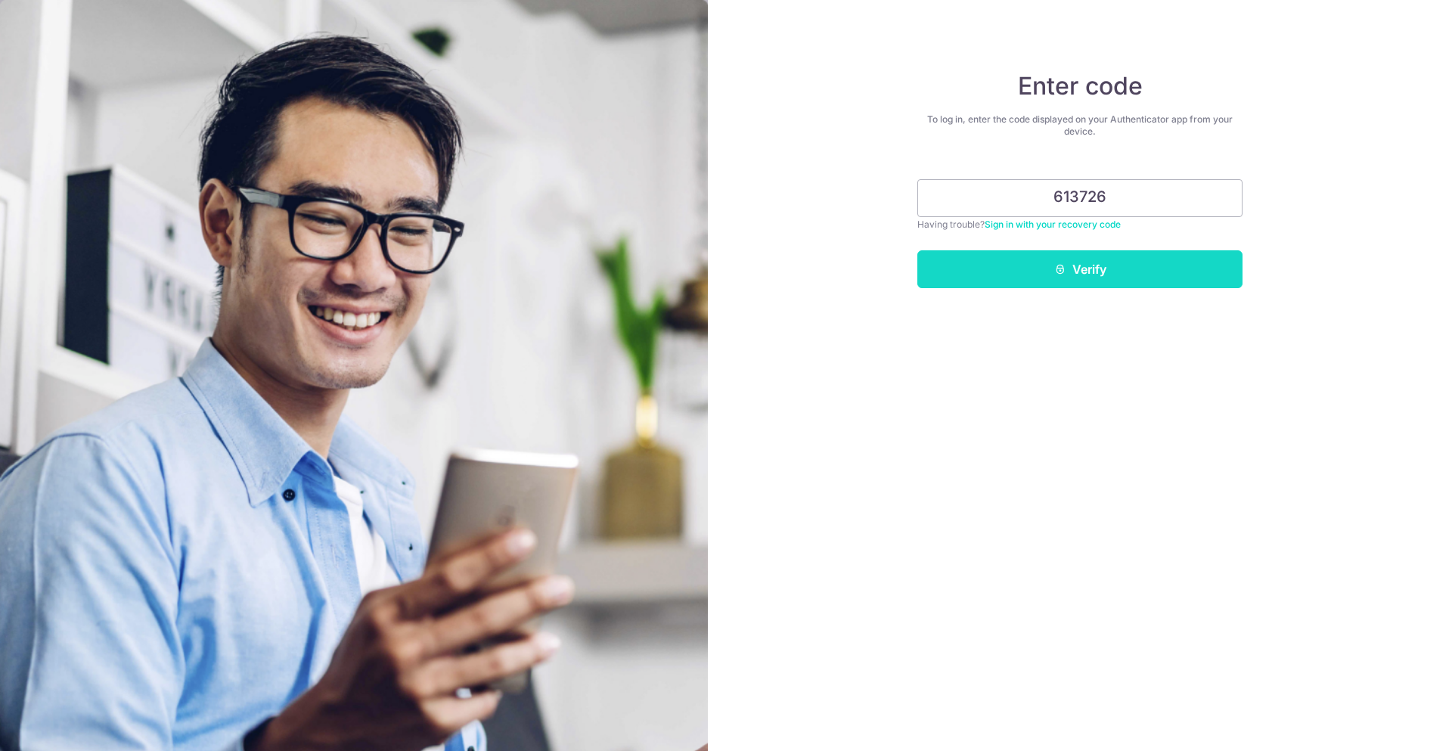
type input "613726"
click at [1078, 271] on button "Verify" at bounding box center [1079, 269] width 325 height 38
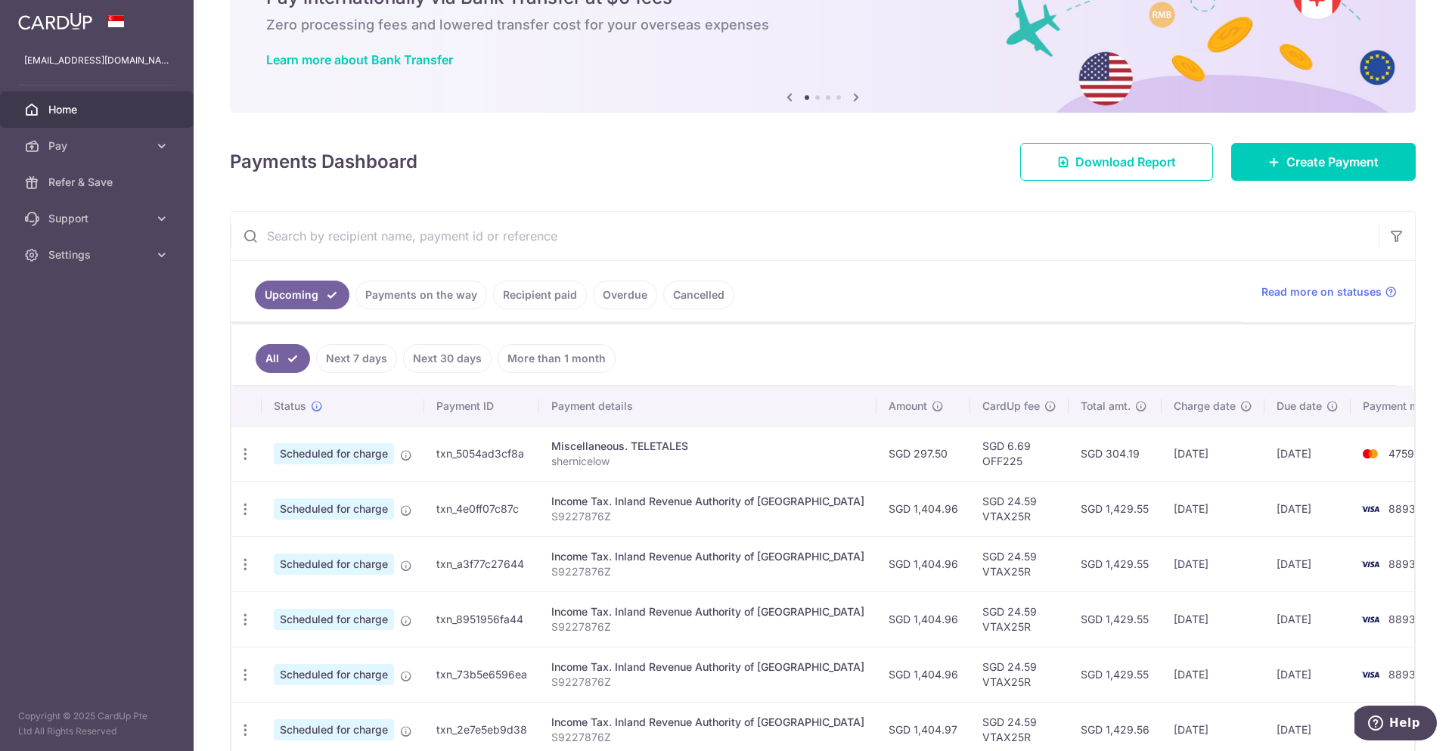
scroll to position [161, 0]
